Goal: Information Seeking & Learning: Check status

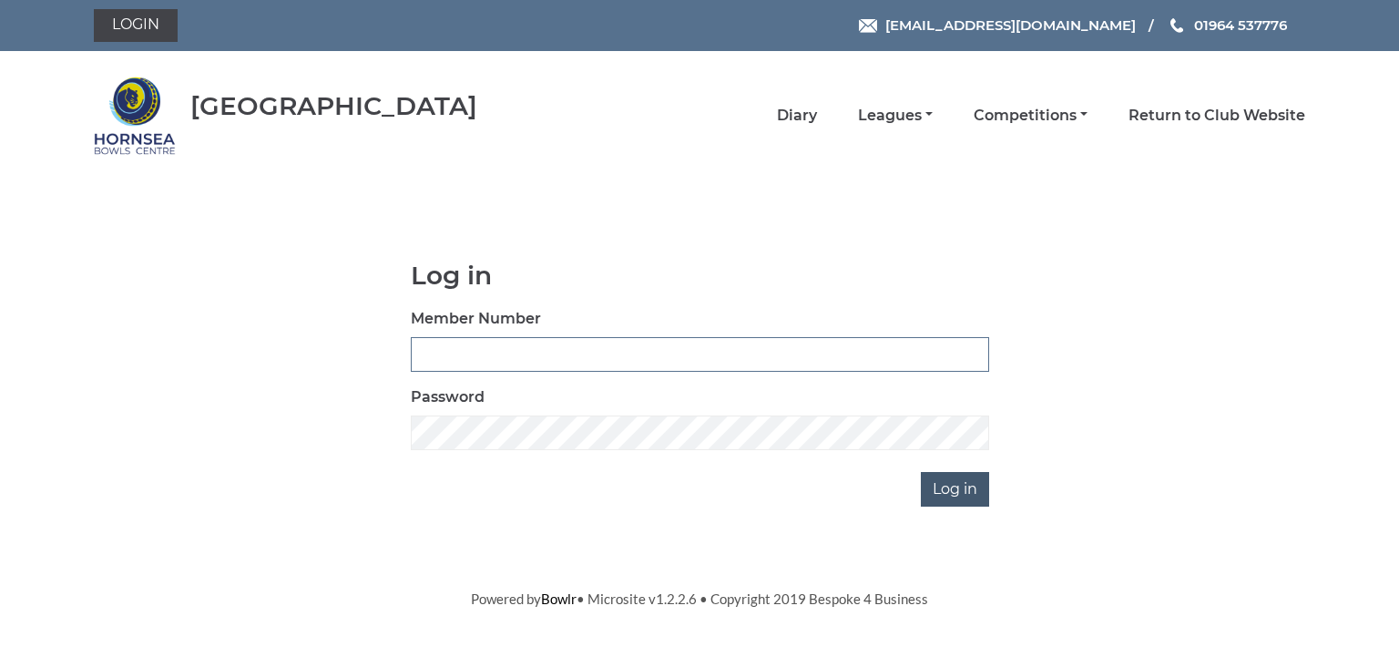
type input "0713"
click at [953, 485] on input "Log in" at bounding box center [955, 489] width 68 height 35
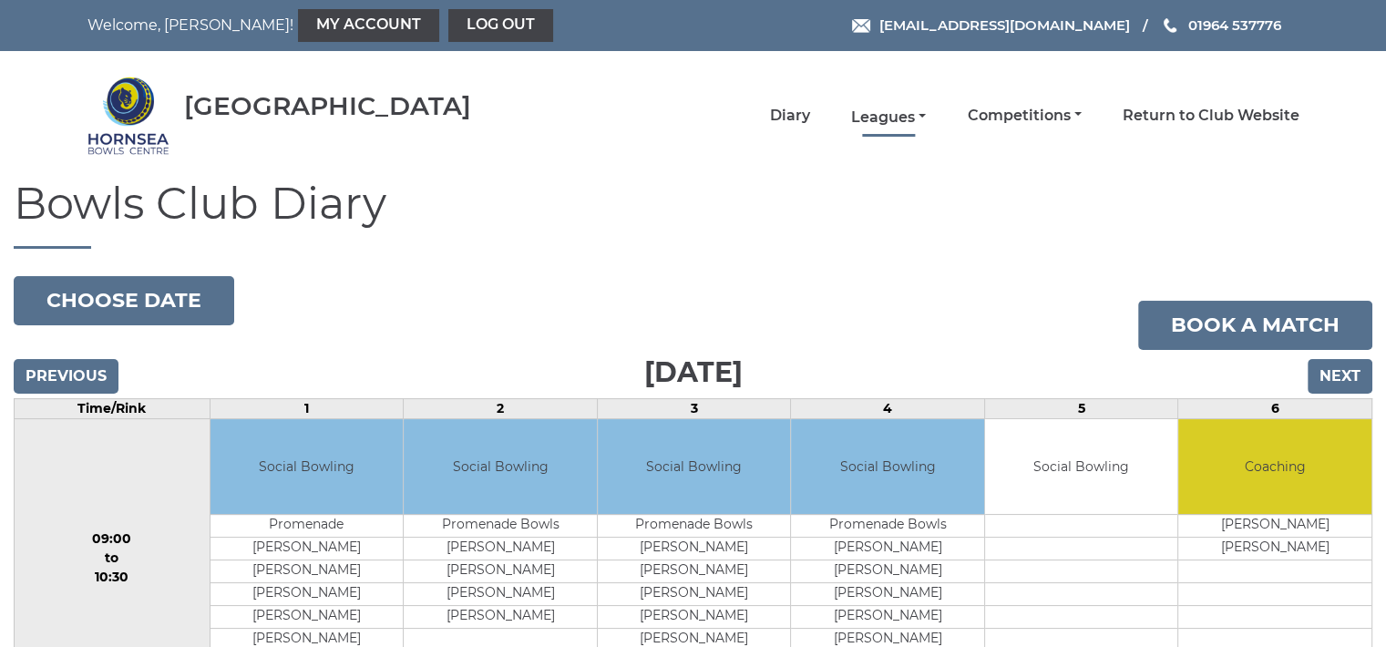
click at [884, 116] on link "Leagues" at bounding box center [888, 117] width 75 height 20
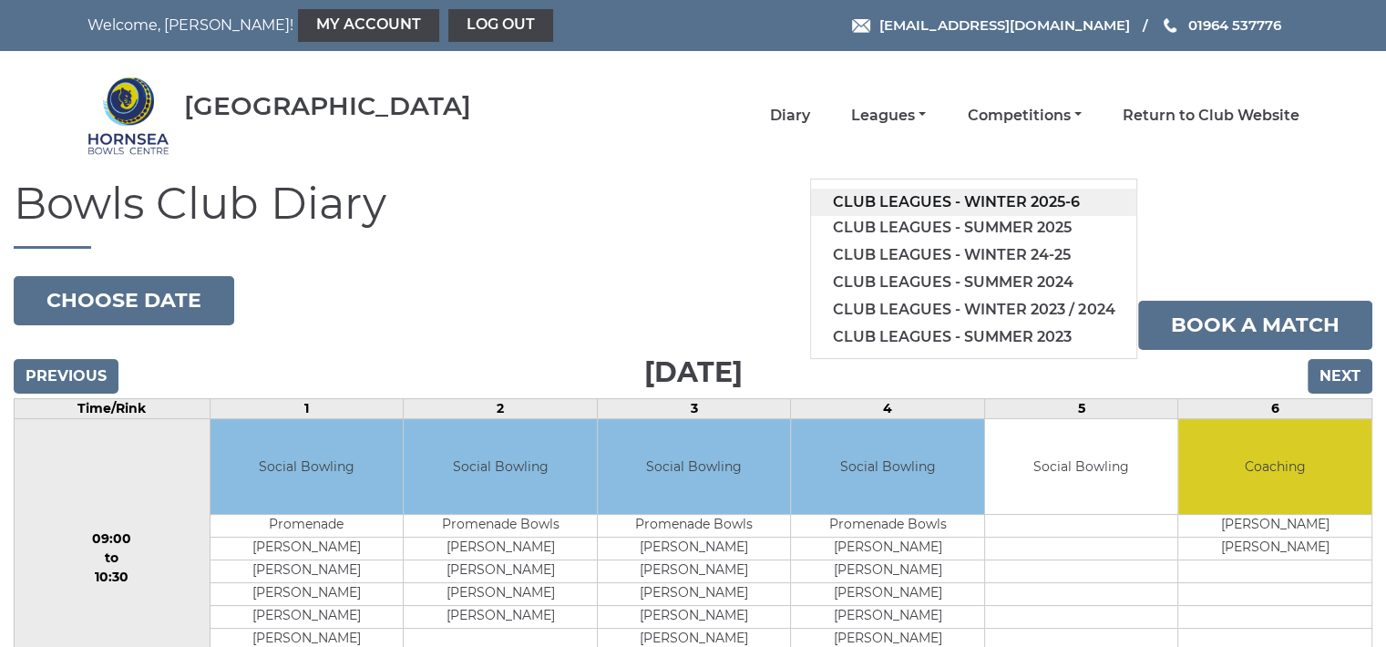
click at [987, 195] on link "Club leagues - Winter 2025-6" at bounding box center [973, 202] width 325 height 27
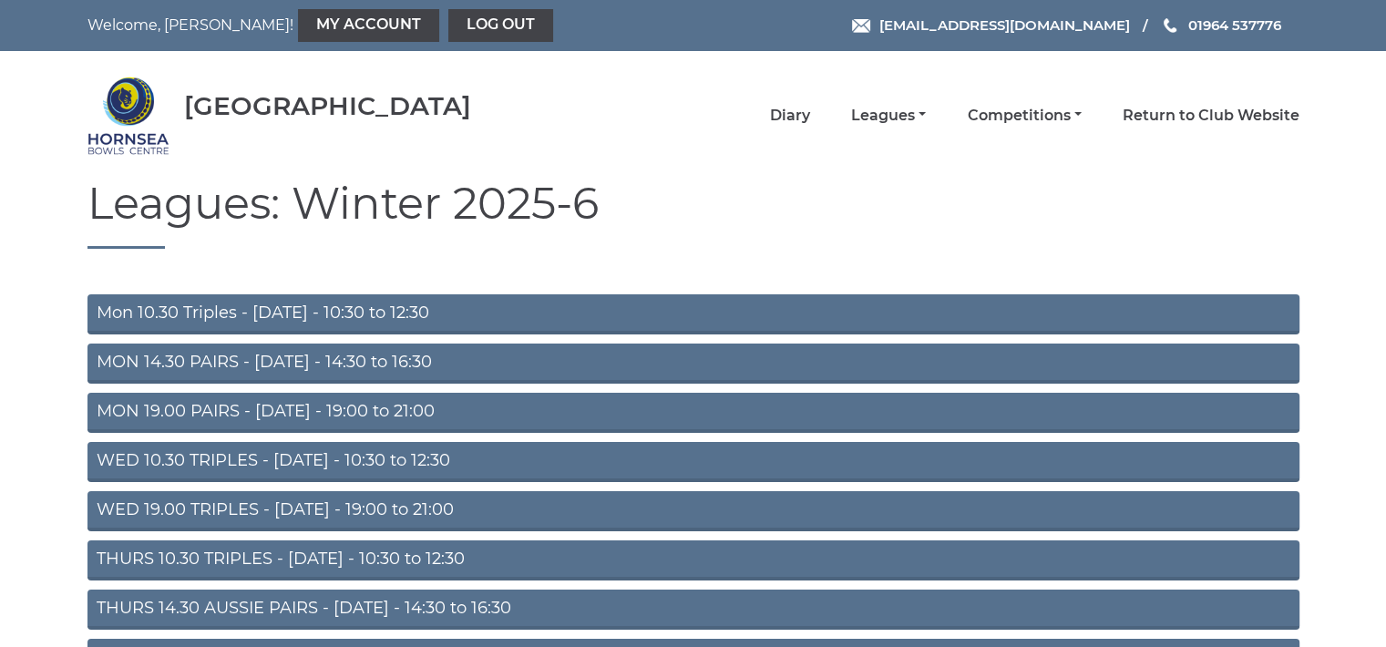
click at [346, 312] on link "Mon 10.30 Triples - Monday - 10:30 to 12:30" at bounding box center [693, 314] width 1212 height 40
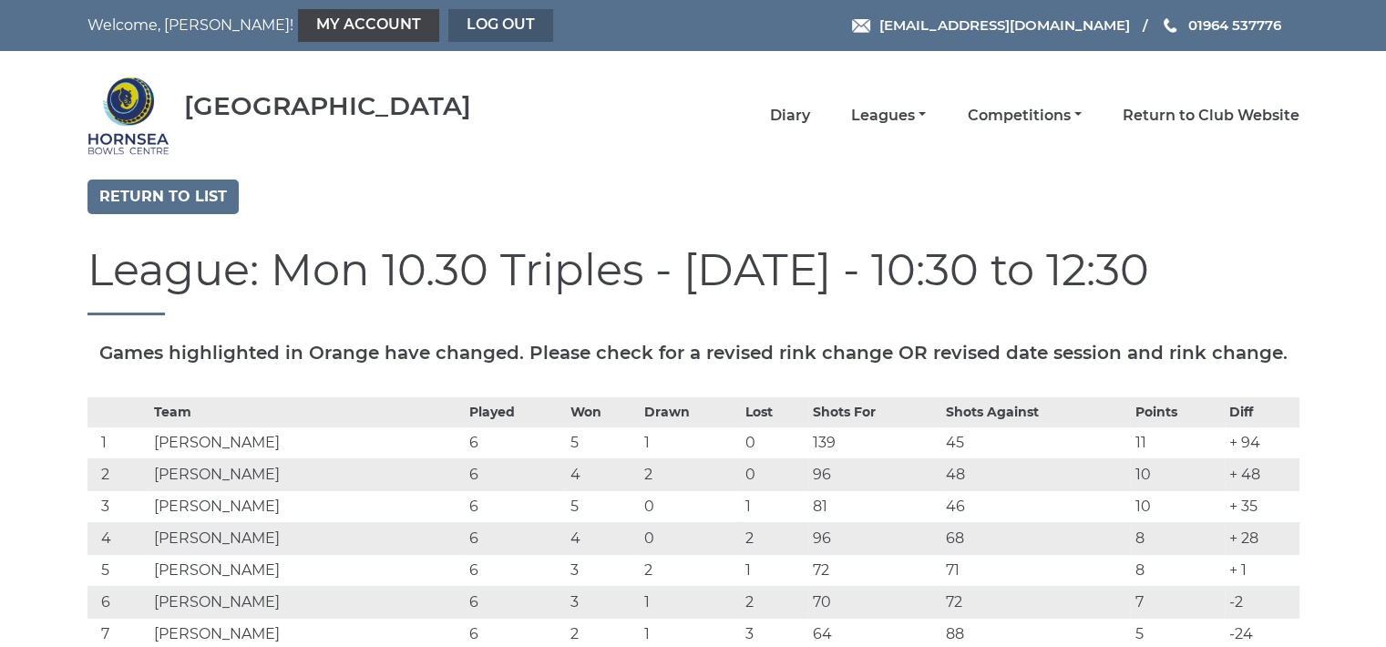
click at [448, 24] on link "Log out" at bounding box center [500, 25] width 105 height 33
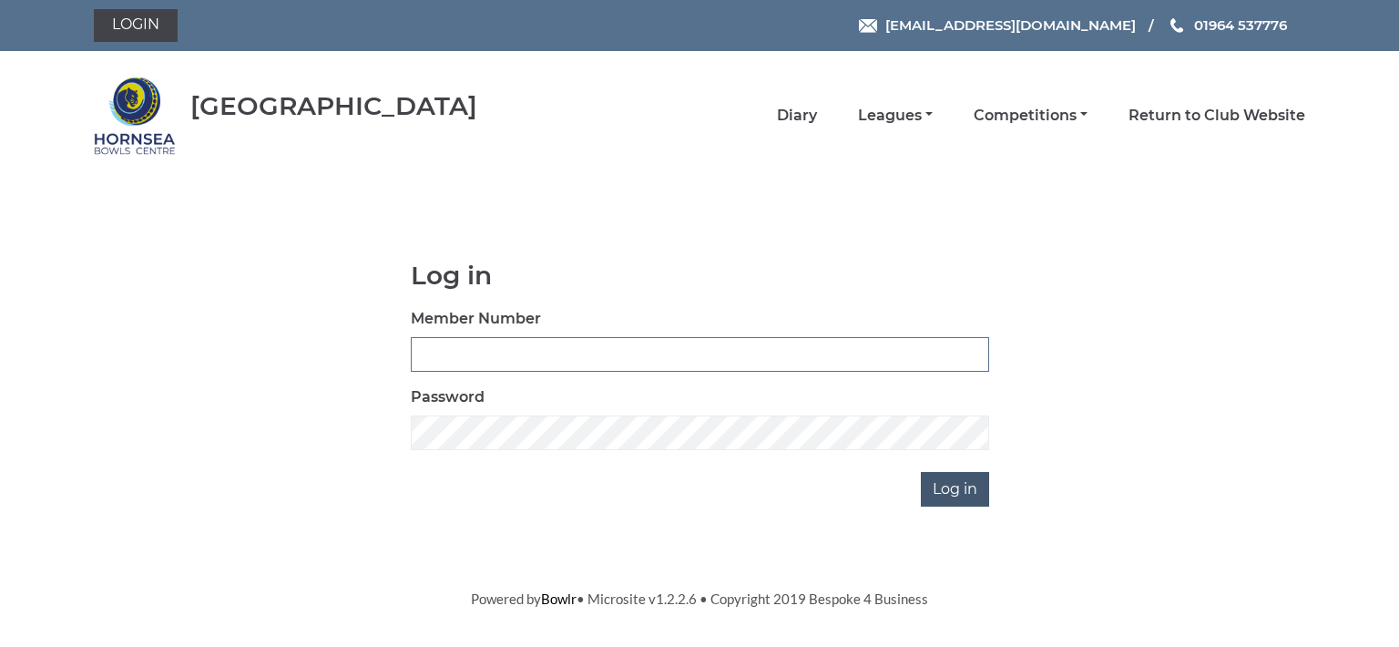
type input "0713"
click at [969, 493] on input "Log in" at bounding box center [955, 489] width 68 height 35
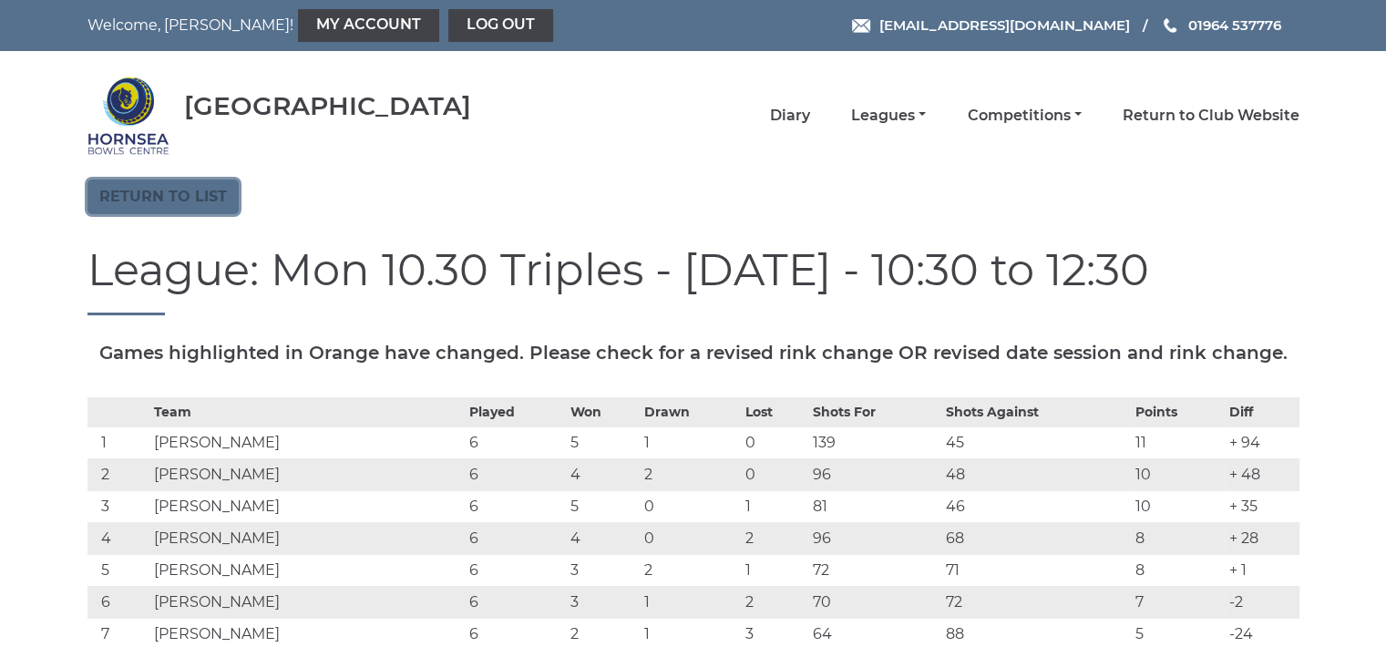
click at [182, 190] on link "Return to list" at bounding box center [162, 196] width 151 height 35
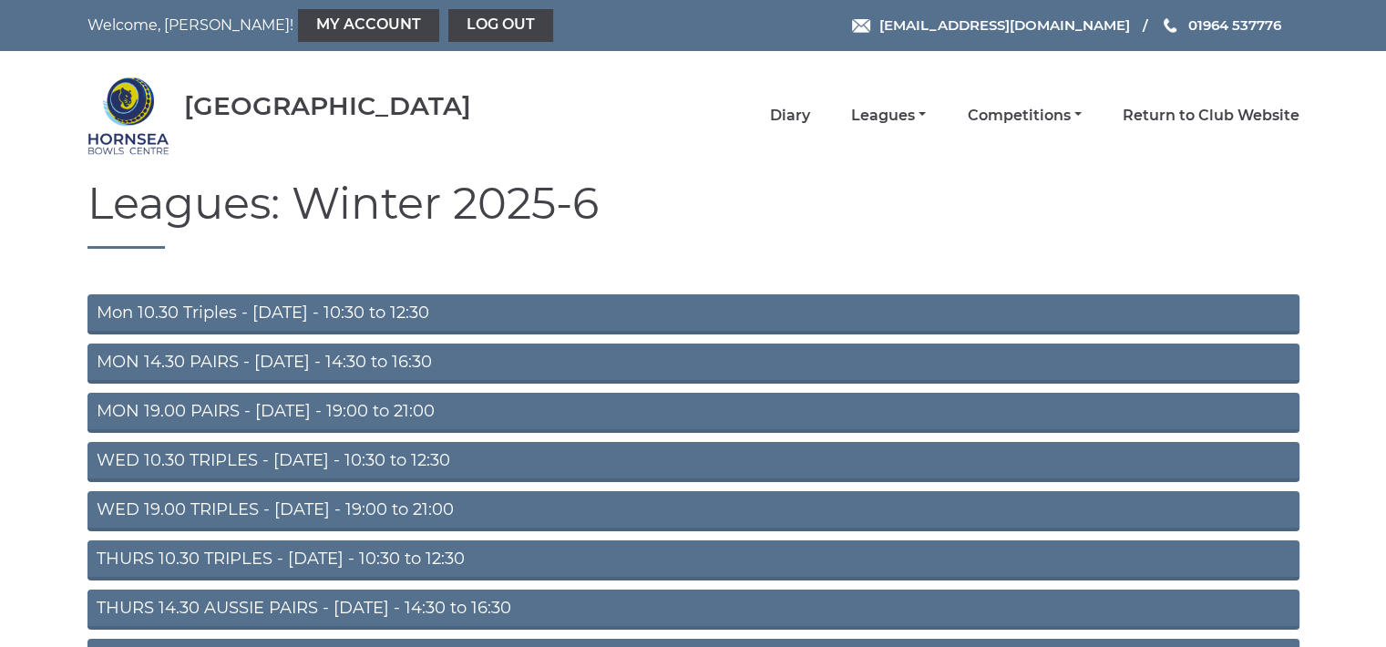
click at [415, 558] on link "THURS 10.30 TRIPLES - Thursday - 10:30 to 12:30" at bounding box center [693, 560] width 1212 height 40
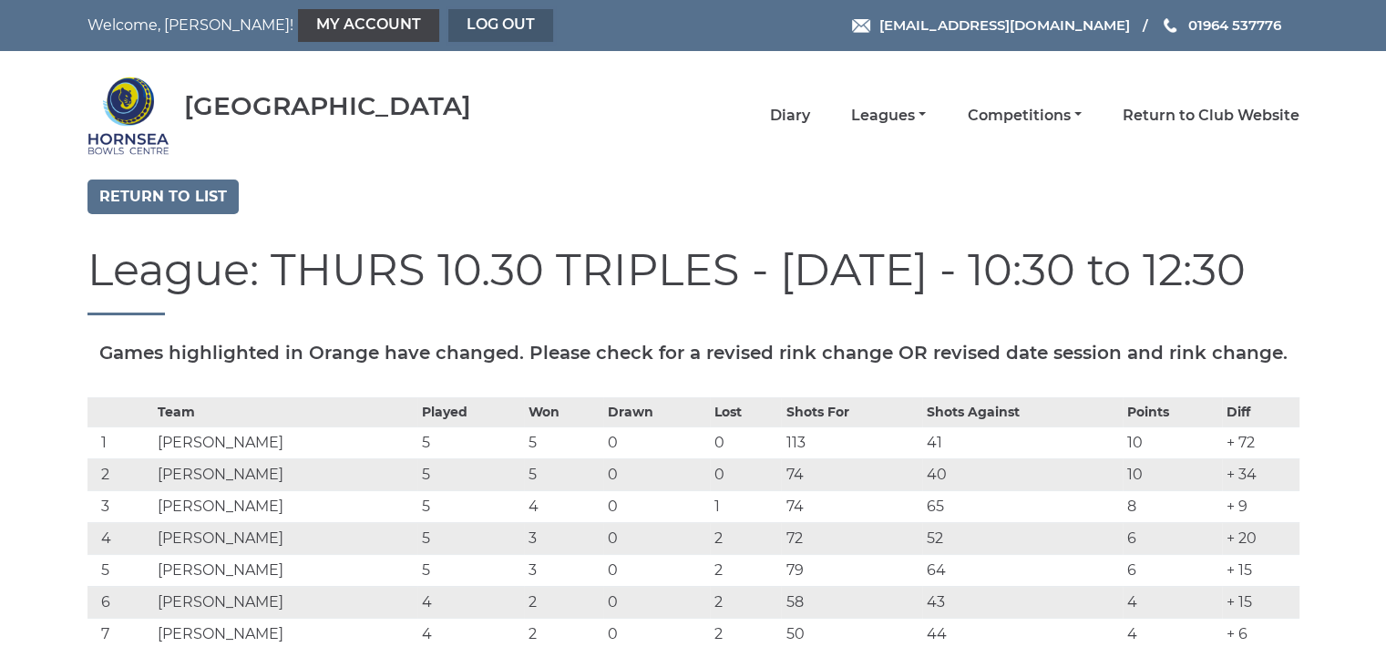
click at [448, 23] on link "Log out" at bounding box center [500, 25] width 105 height 33
